Goal: Information Seeking & Learning: Learn about a topic

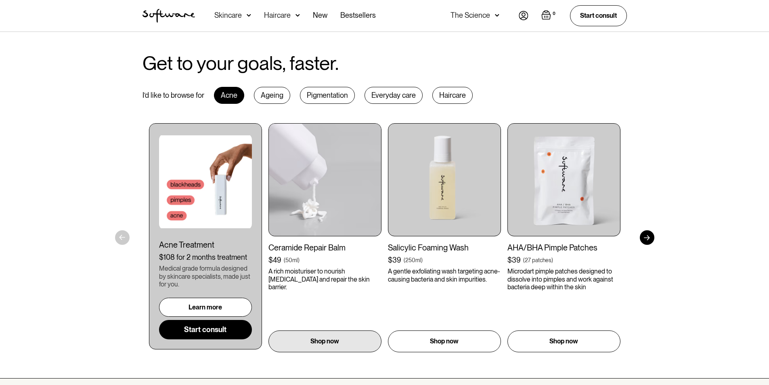
scroll to position [323, 0]
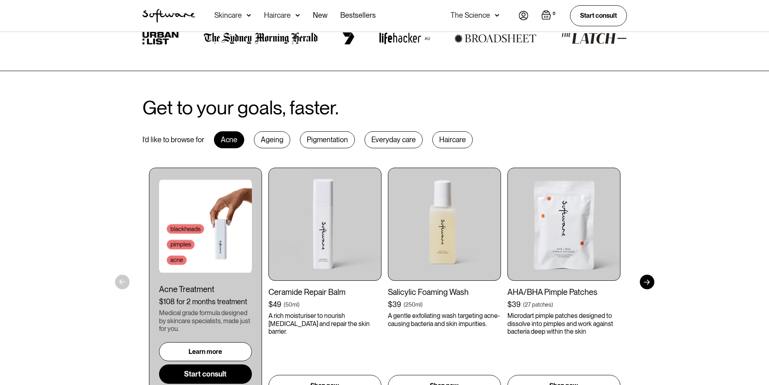
click at [260, 133] on div "Ageing" at bounding box center [272, 139] width 36 height 17
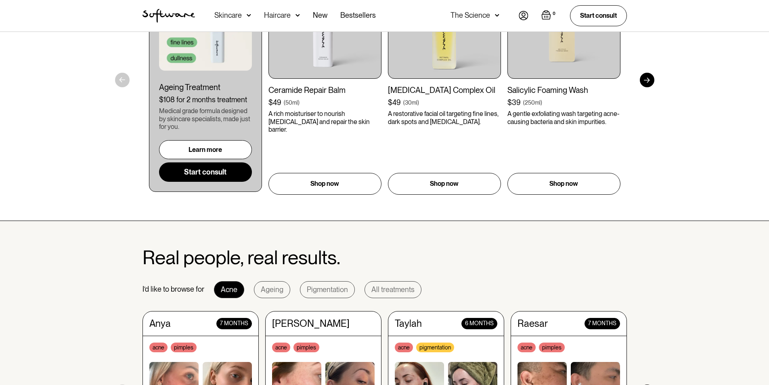
scroll to position [404, 0]
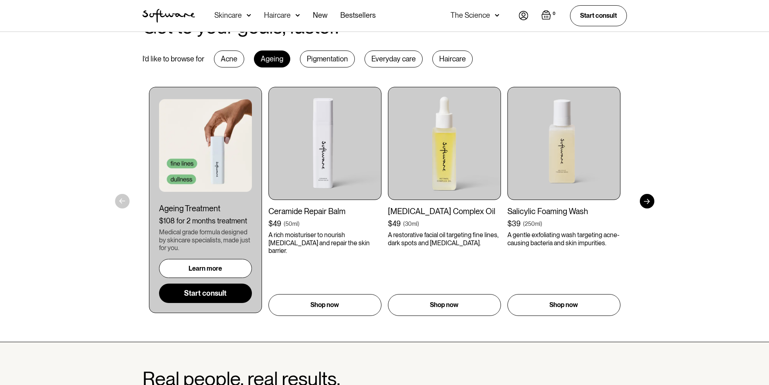
click at [209, 269] on div "Learn more" at bounding box center [204, 268] width 33 height 8
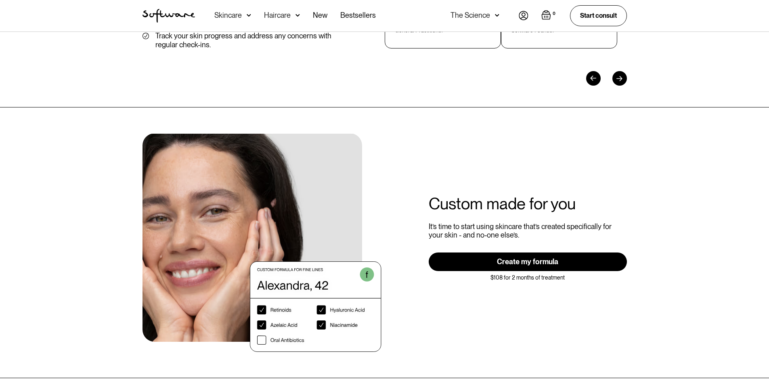
scroll to position [1695, 0]
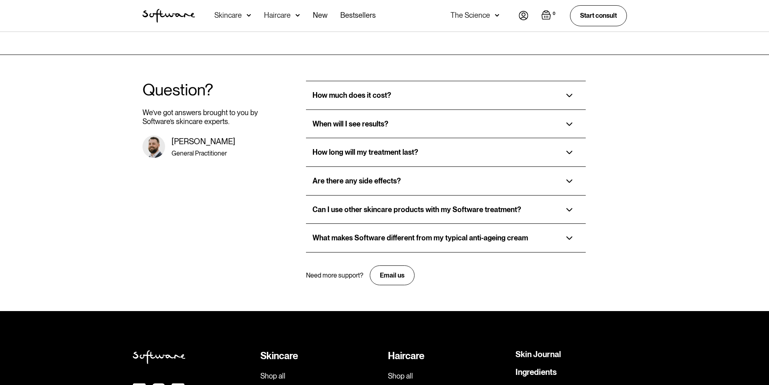
click at [314, 91] on div "How much does it cost?" at bounding box center [351, 95] width 79 height 9
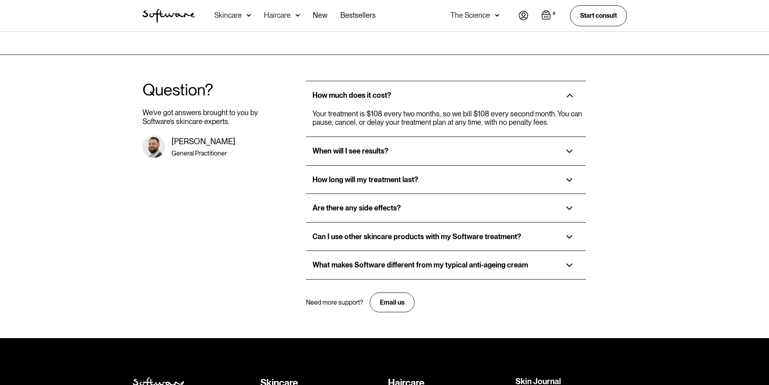
click at [351, 147] on div "When will I see results?" at bounding box center [350, 151] width 76 height 9
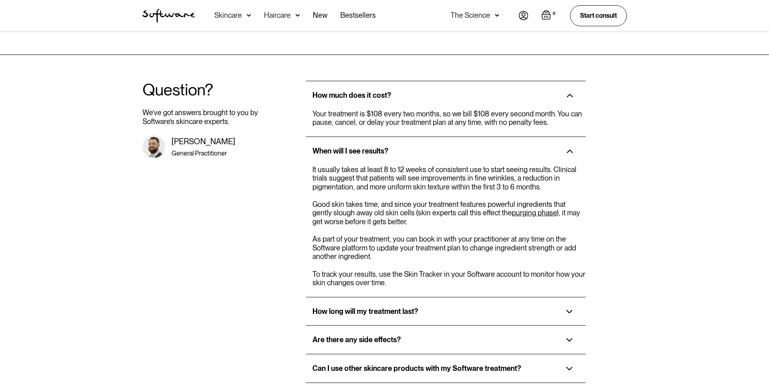
click at [351, 147] on div "When will I see results?" at bounding box center [350, 151] width 76 height 9
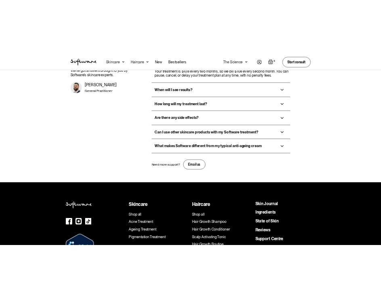
scroll to position [1848, 0]
